Goal: Information Seeking & Learning: Learn about a topic

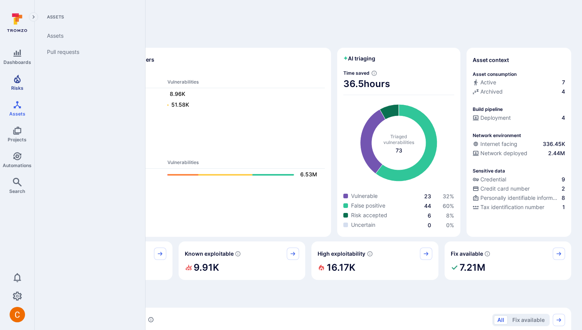
click at [23, 73] on link "Risks" at bounding box center [17, 82] width 34 height 23
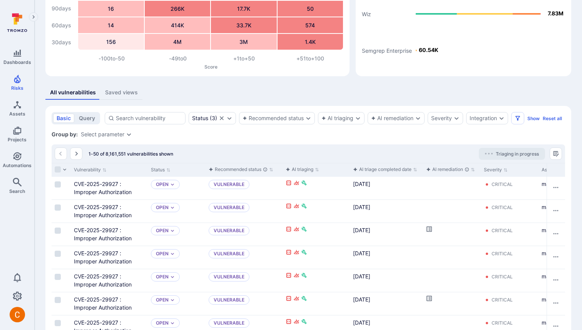
scroll to position [72, 0]
click at [108, 226] on link "CVE-2025-29927 : Improper Authorization" at bounding box center [103, 233] width 58 height 15
click at [89, 298] on link "CVE-2025-29927 : Improper Authorization" at bounding box center [103, 303] width 58 height 15
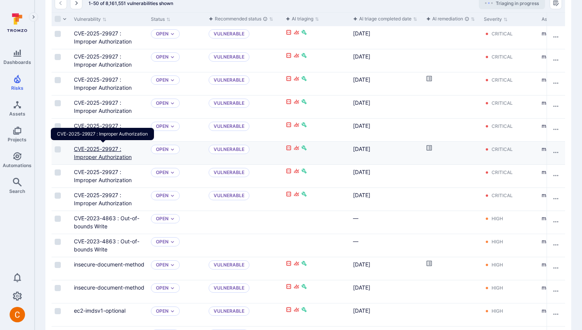
scroll to position [224, 0]
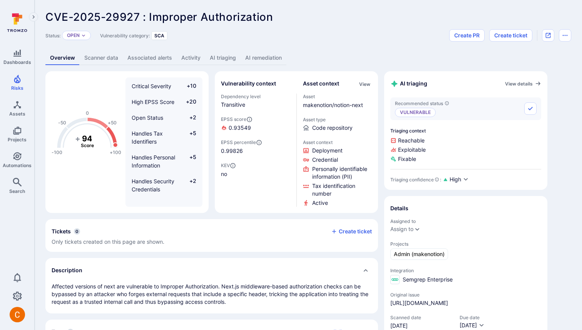
click at [256, 58] on link "AI remediation" at bounding box center [264, 58] width 46 height 14
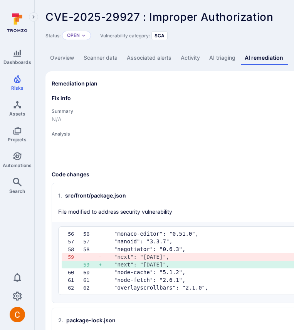
scroll to position [0, 5]
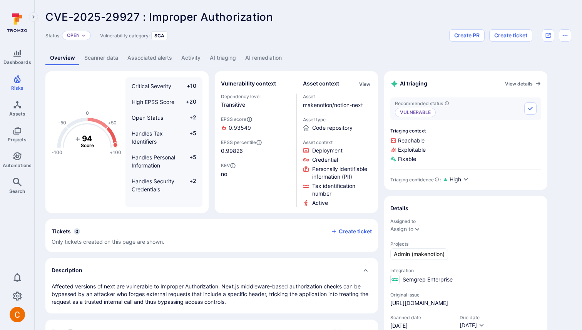
click at [262, 53] on link "AI remediation" at bounding box center [264, 58] width 46 height 14
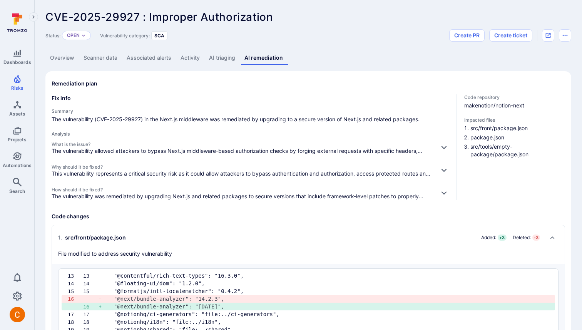
click at [226, 57] on link "AI triaging" at bounding box center [221, 58] width 35 height 14
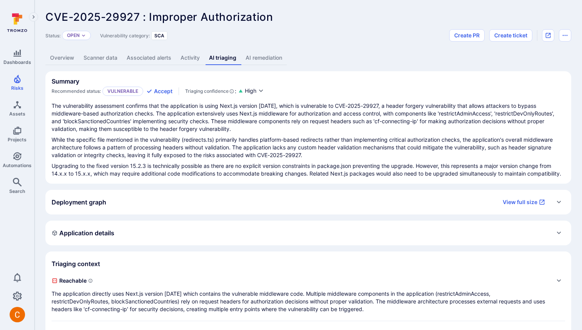
click at [257, 58] on link "AI remediation" at bounding box center [264, 58] width 46 height 14
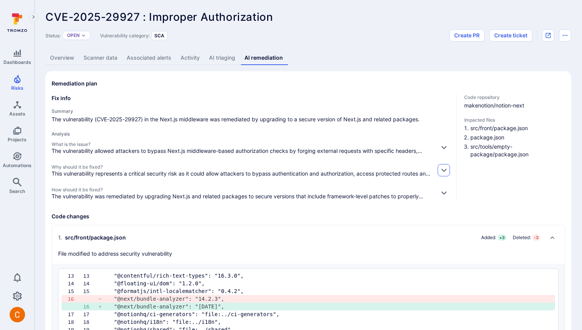
click at [444, 169] on icon "button" at bounding box center [444, 170] width 8 height 8
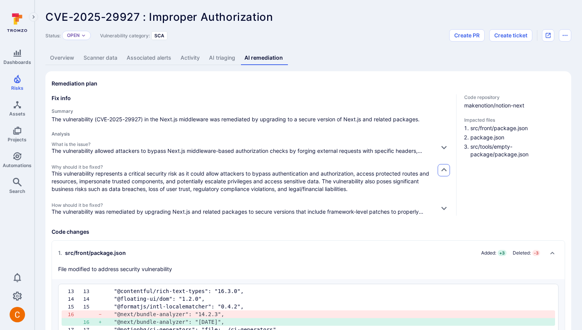
click at [444, 169] on icon "button" at bounding box center [443, 169] width 5 height 3
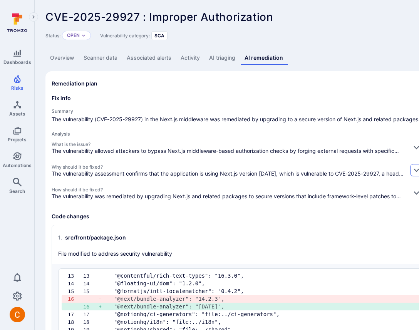
click at [412, 174] on icon "button" at bounding box center [416, 170] width 8 height 8
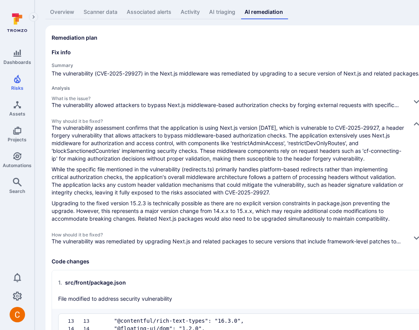
scroll to position [65, 0]
